Goal: Find specific page/section: Find specific page/section

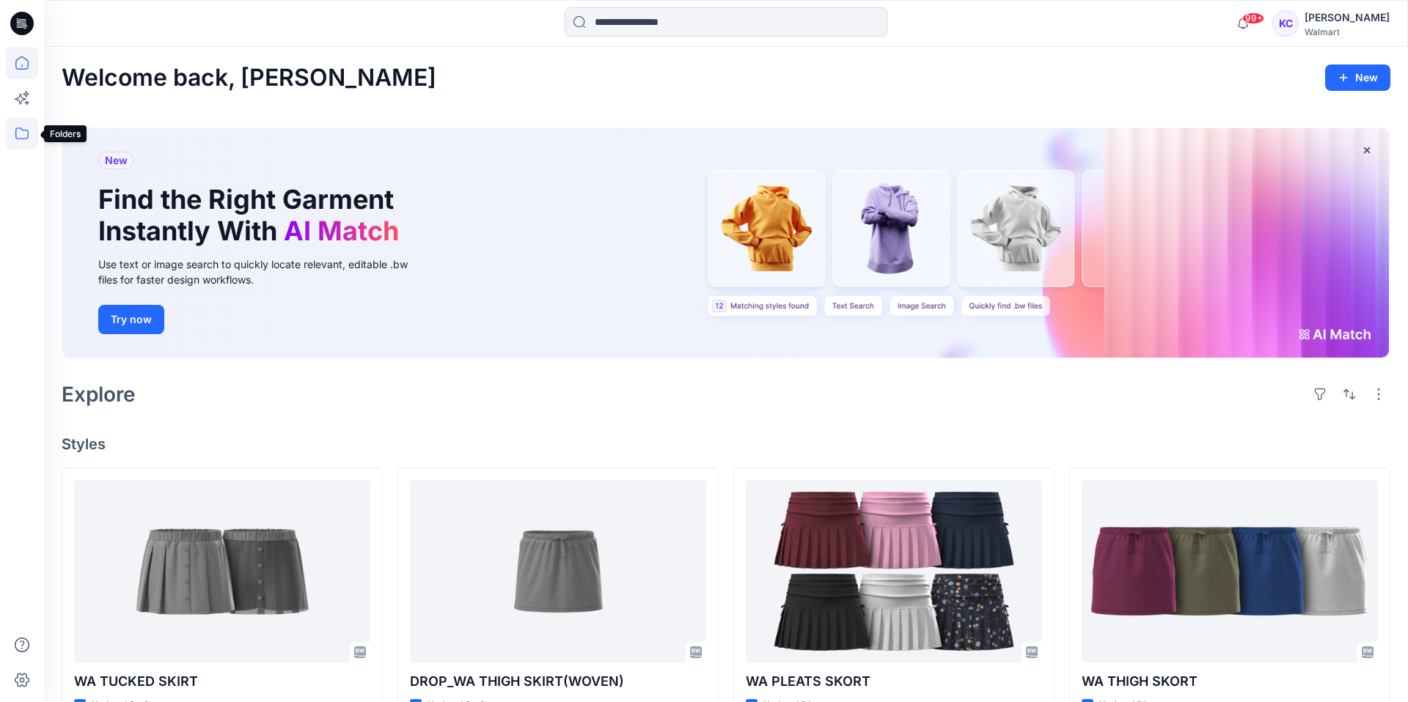
click at [22, 133] on icon at bounding box center [22, 133] width 32 height 32
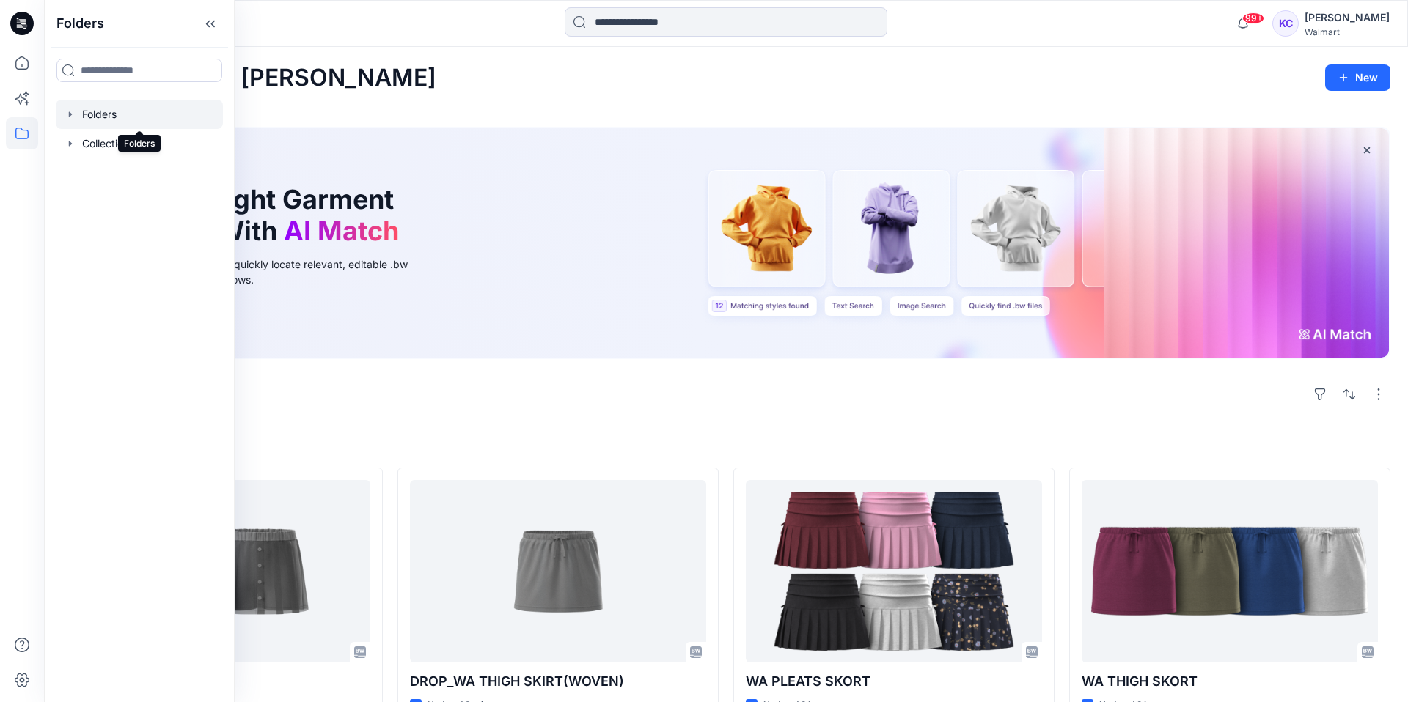
click at [106, 112] on div at bounding box center [139, 114] width 167 height 29
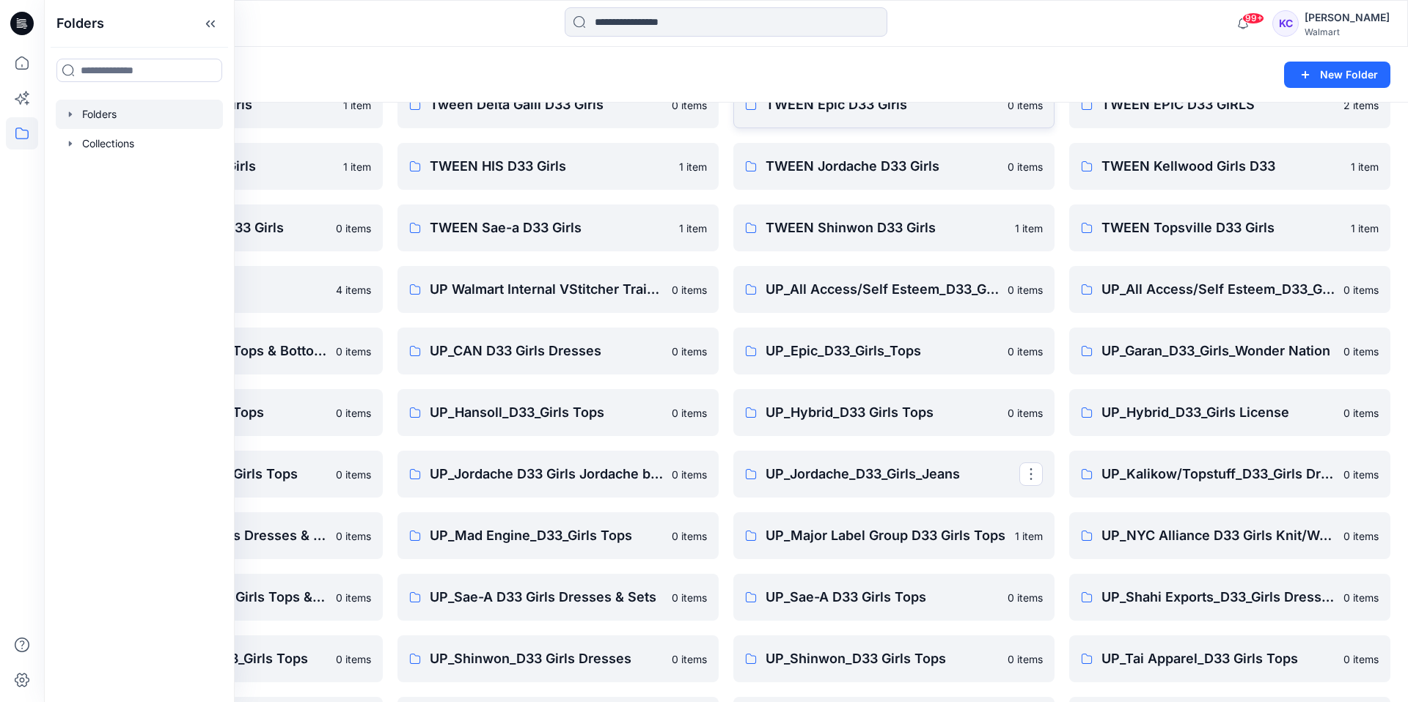
scroll to position [447, 0]
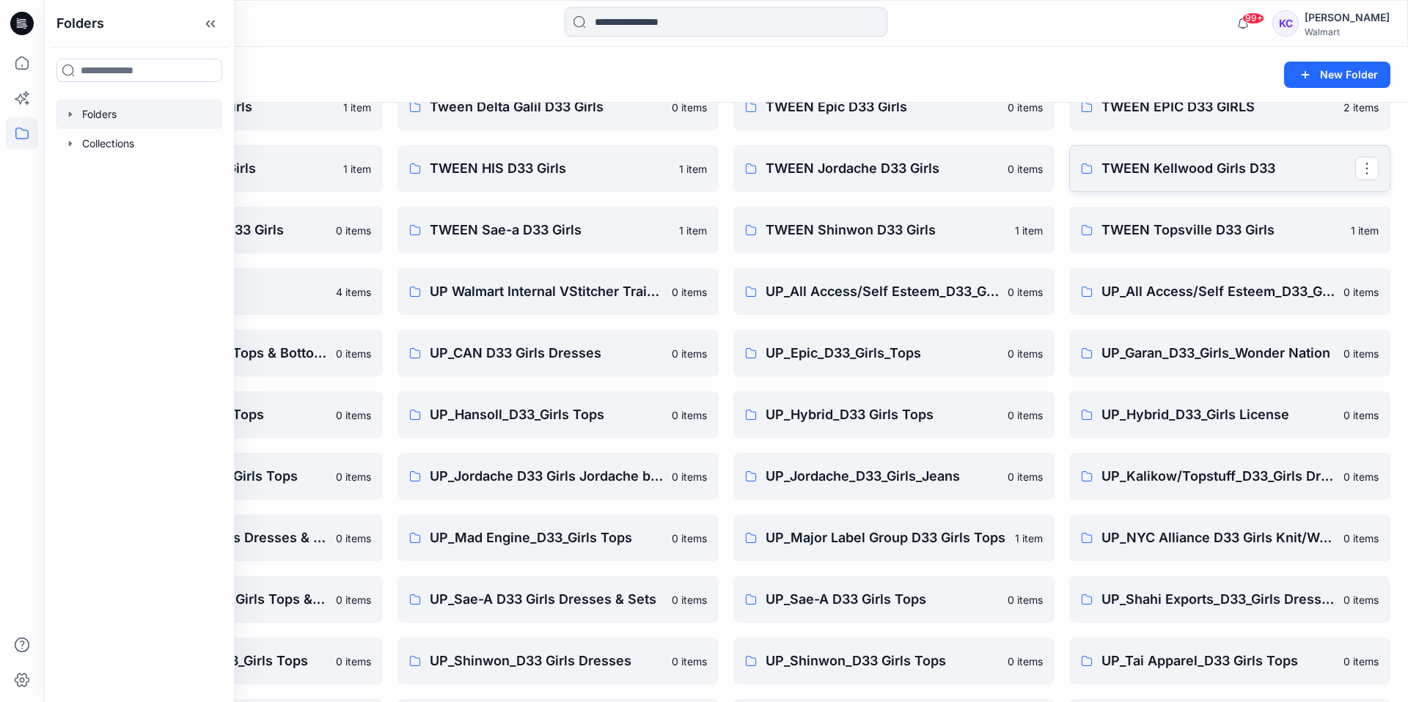
click at [1164, 166] on p "TWEEN Kellwood Girls D33" at bounding box center [1228, 168] width 254 height 21
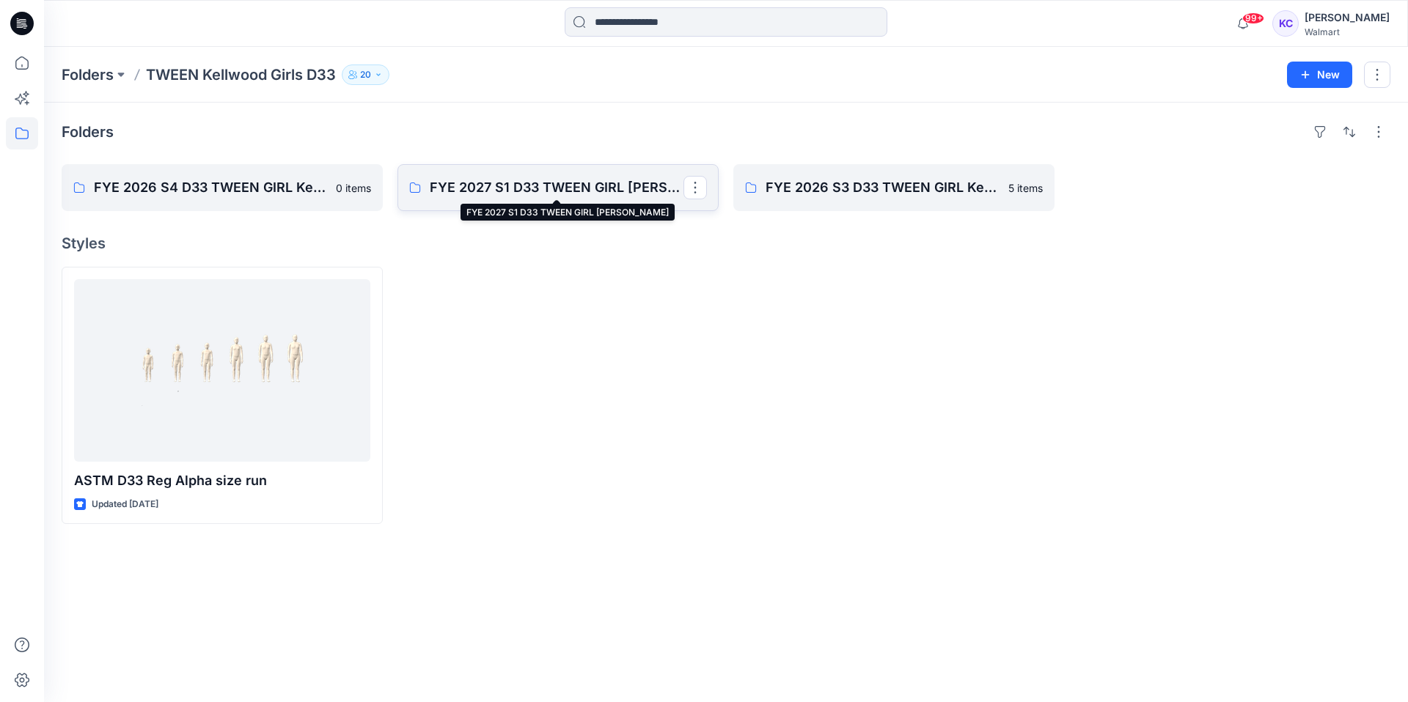
click at [578, 183] on p "FYE 2027 S1 D33 TWEEN GIRL [PERSON_NAME]" at bounding box center [557, 187] width 254 height 21
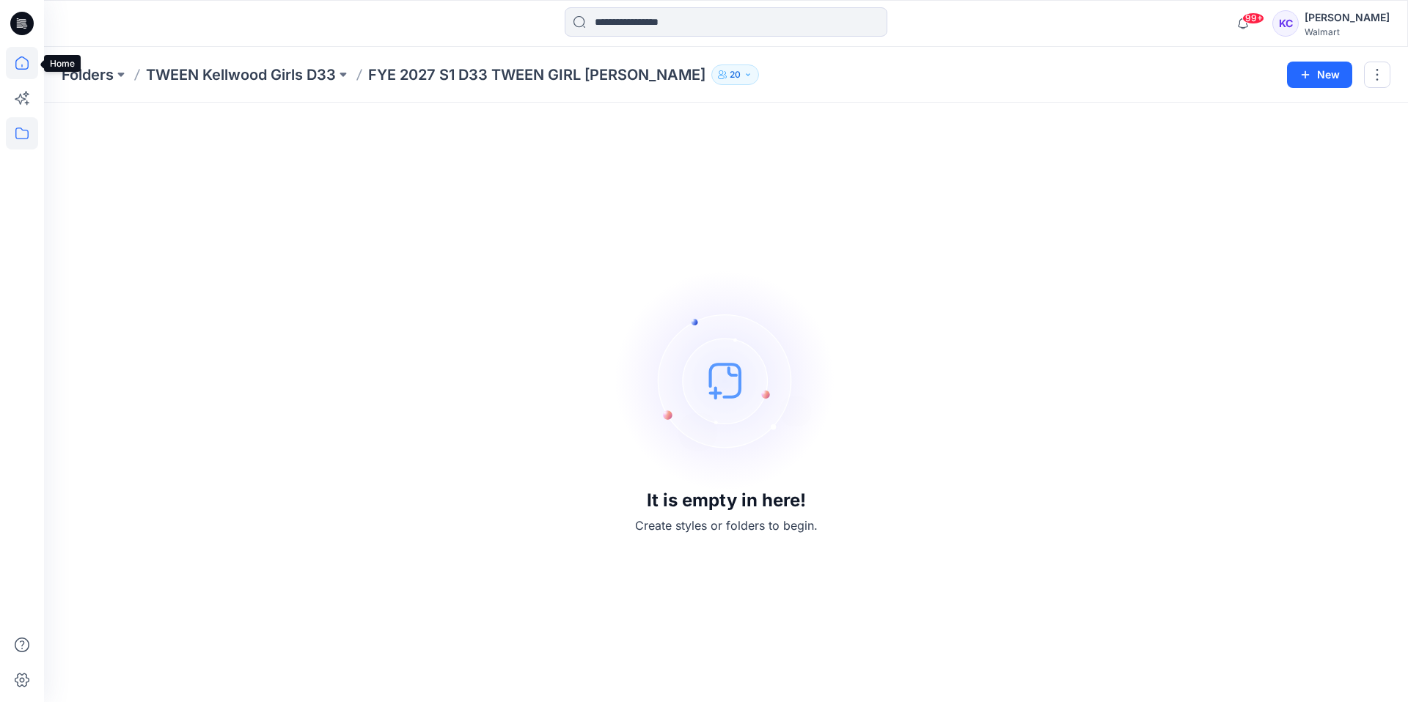
click at [18, 59] on icon at bounding box center [21, 62] width 13 height 13
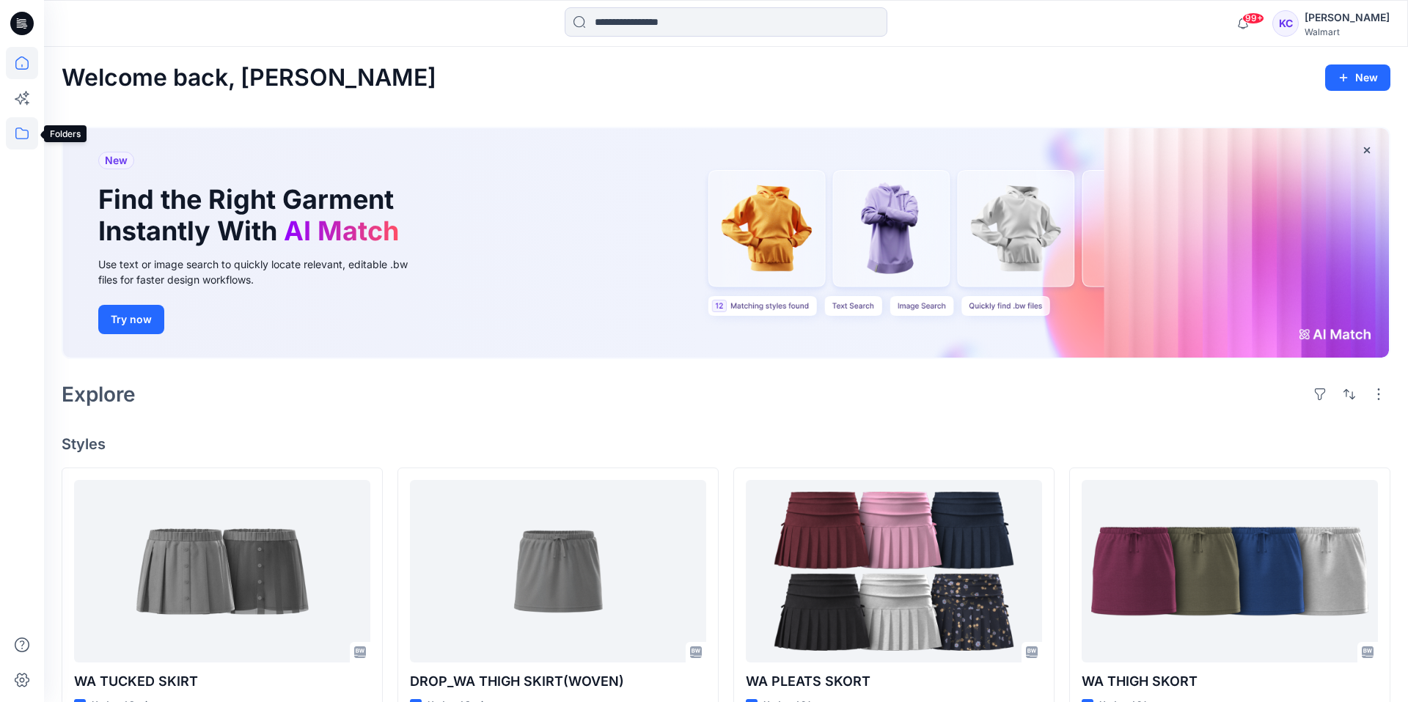
click at [26, 128] on icon at bounding box center [22, 133] width 32 height 32
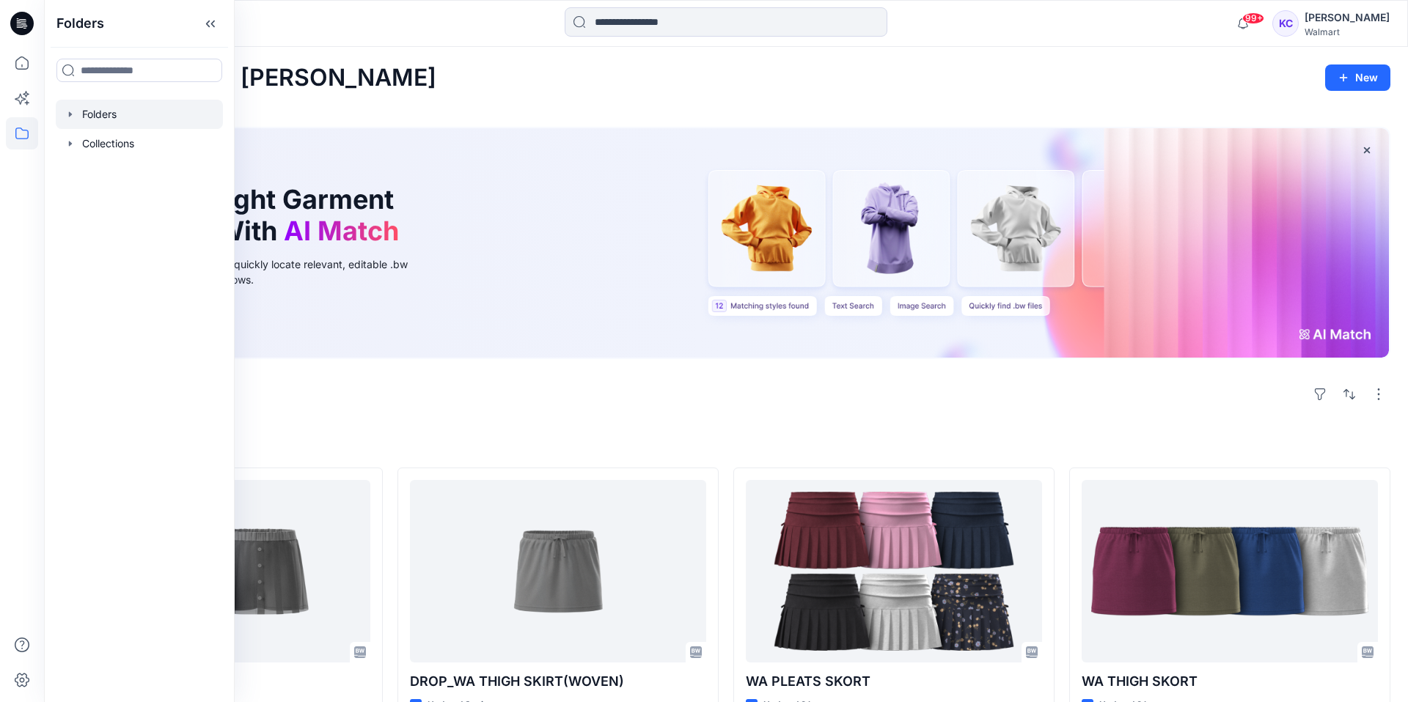
click at [100, 111] on div at bounding box center [139, 114] width 167 height 29
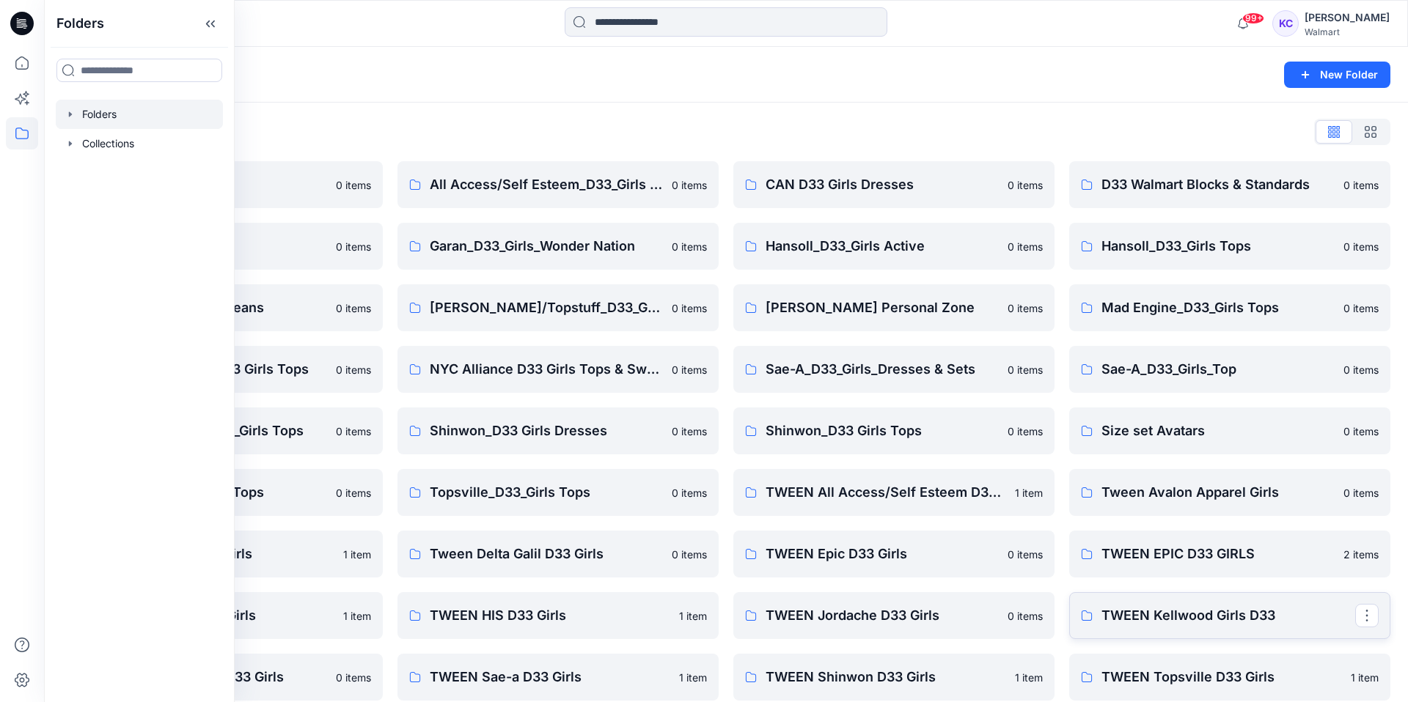
click at [1200, 612] on p "TWEEN Kellwood Girls D33" at bounding box center [1228, 616] width 254 height 21
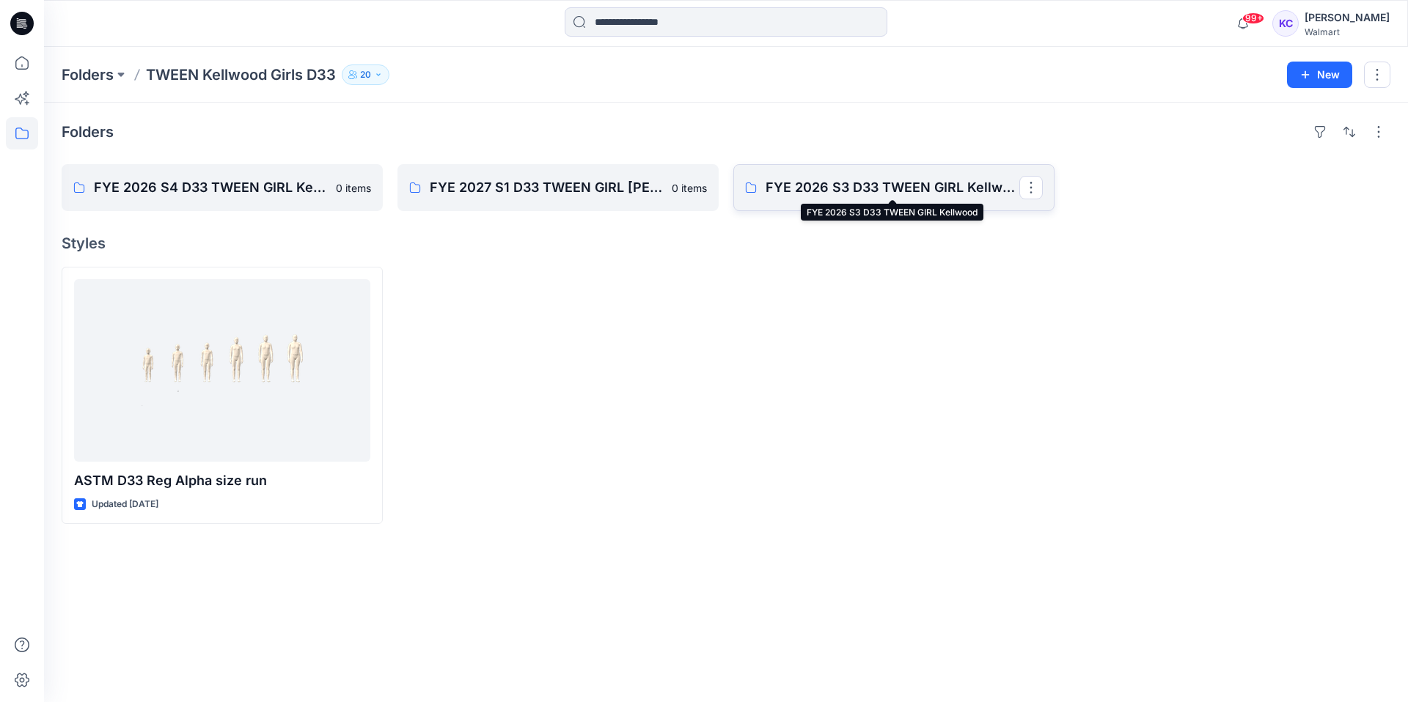
click at [906, 188] on p "FYE 2026 S3 D33 TWEEN GIRL Kellwood" at bounding box center [892, 187] width 254 height 21
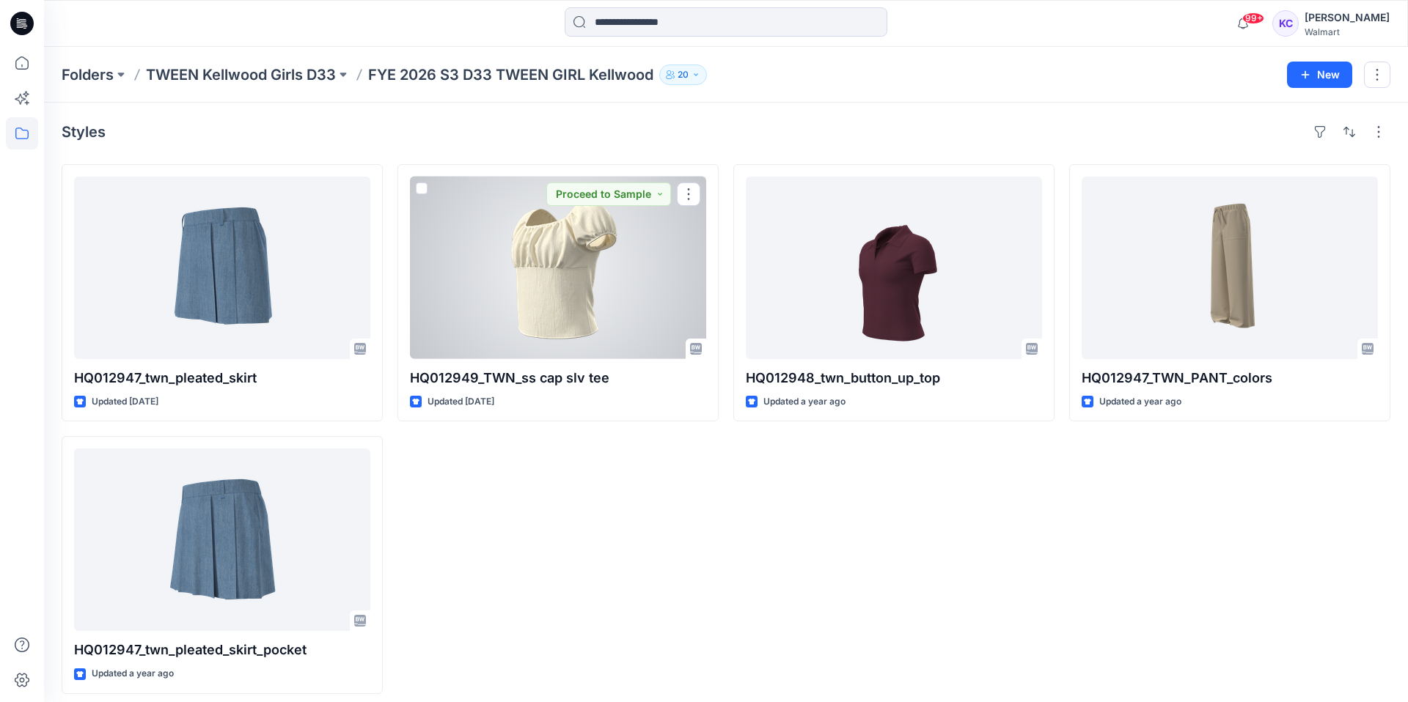
click at [529, 328] on div at bounding box center [558, 268] width 296 height 183
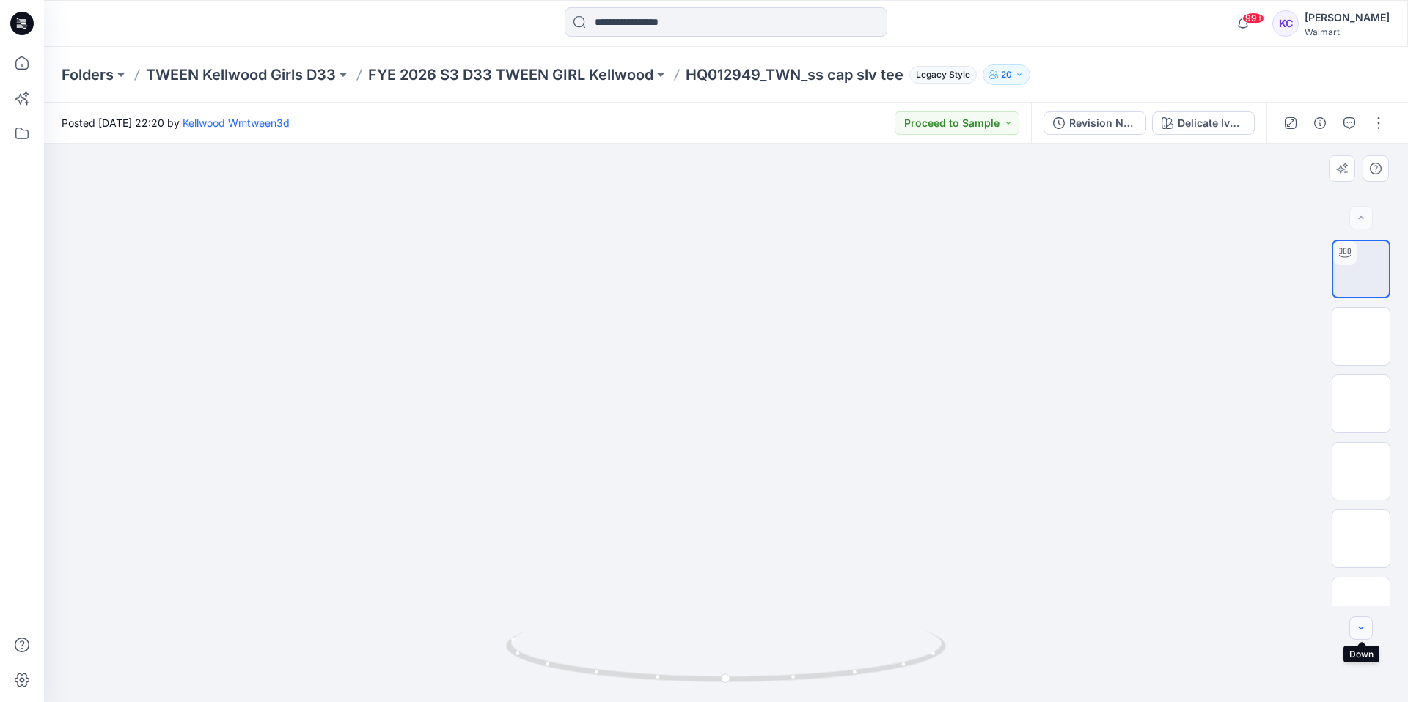
click at [1362, 631] on icon "button" at bounding box center [1361, 629] width 12 height 12
click at [1362, 631] on div at bounding box center [1360, 628] width 23 height 23
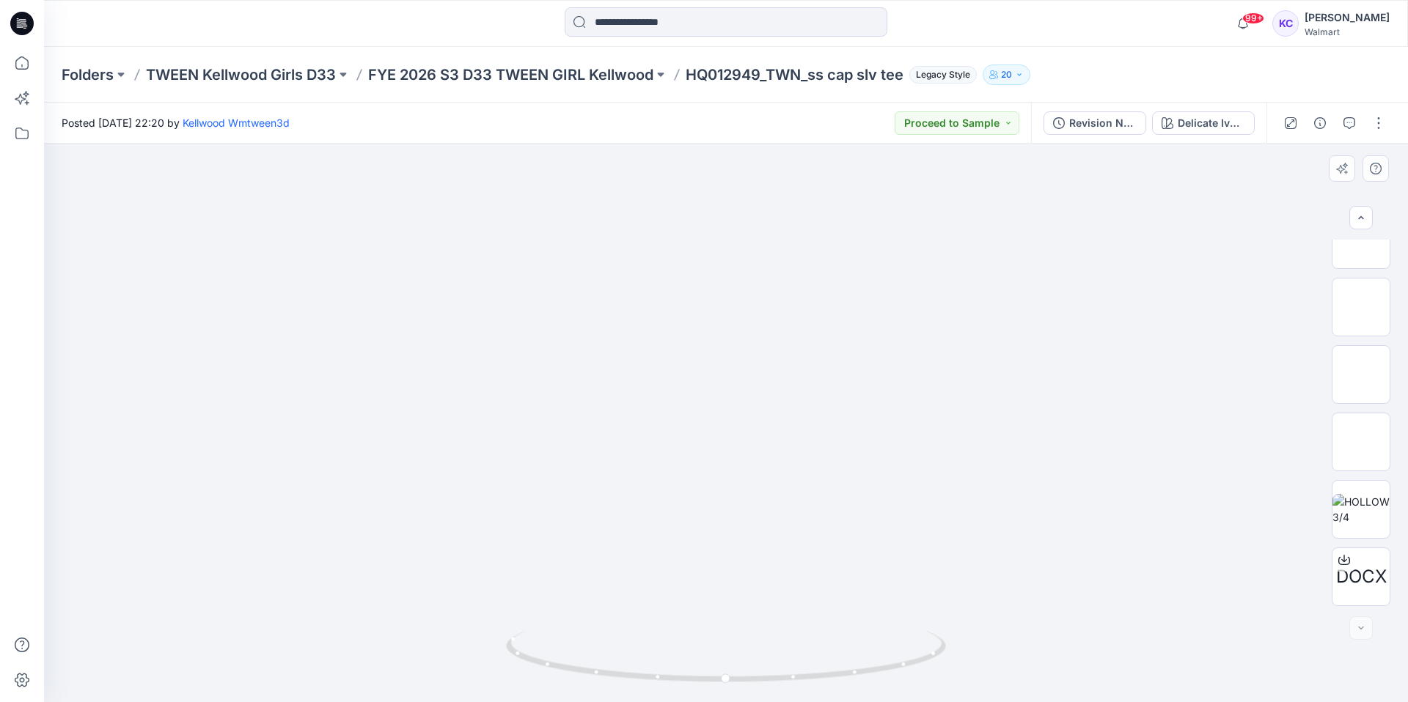
click at [1362, 631] on div at bounding box center [1360, 628] width 23 height 23
